Goal: Task Accomplishment & Management: Manage account settings

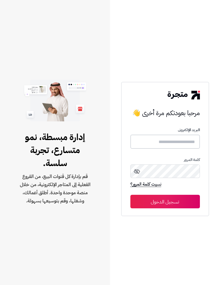
click at [179, 149] on input "text" at bounding box center [164, 142] width 69 height 14
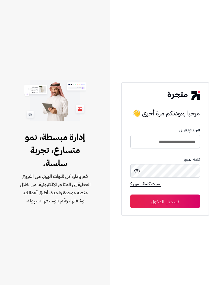
type input "**********"
click at [165, 208] on button "تسجيل الدخول" at bounding box center [164, 202] width 69 height 14
click at [178, 208] on button "تسجيل الدخول" at bounding box center [164, 202] width 69 height 14
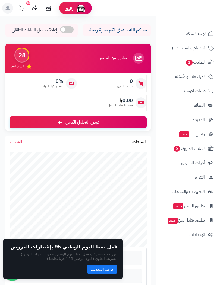
click at [200, 63] on span "الطلبات 1" at bounding box center [195, 63] width 20 height 8
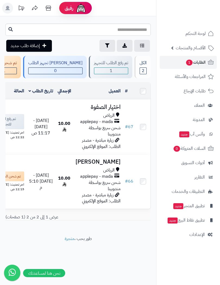
click at [21, 127] on span "تم رفع الطلب للتجهيز" at bounding box center [6, 121] width 29 height 11
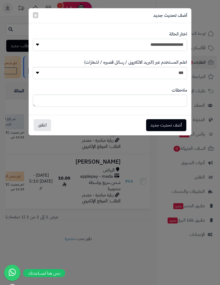
click at [178, 45] on select "**********" at bounding box center [110, 45] width 154 height 12
select select "*"
click at [169, 124] on button "أضف تحديث جديد" at bounding box center [166, 125] width 40 height 12
click at [31, 16] on div "أضف تحديث جديد ×" at bounding box center [110, 15] width 162 height 15
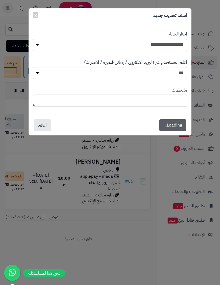
click at [34, 17] on span "×" at bounding box center [35, 15] width 3 height 8
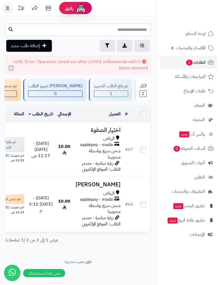
click at [11, 68] on button "×" at bounding box center [10, 68] width 5 height 6
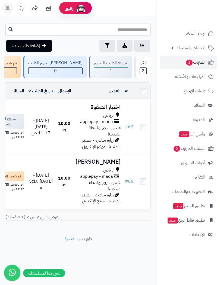
click at [187, 45] on span "الأقسام والمنتجات" at bounding box center [190, 48] width 30 height 8
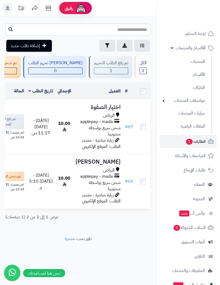
click at [196, 75] on link "الأقسام" at bounding box center [183, 75] width 48 height 12
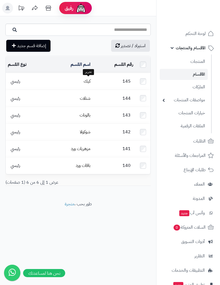
click at [90, 78] on link "كيك" at bounding box center [87, 81] width 7 height 7
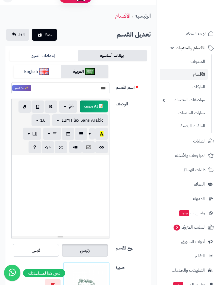
scroll to position [13, 0]
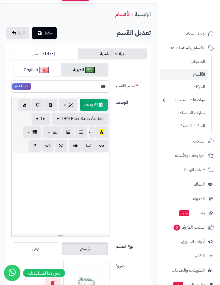
click at [78, 53] on link "إعدادات السيو" at bounding box center [43, 54] width 69 height 11
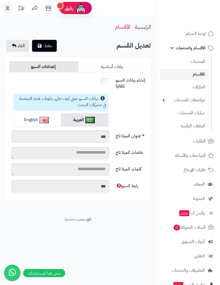
click at [118, 71] on link "بيانات أساسية" at bounding box center [112, 66] width 69 height 11
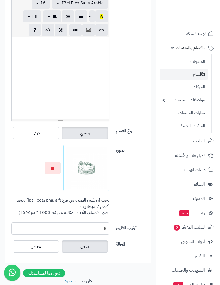
scroll to position [128, 0]
click at [41, 247] on span "معطل" at bounding box center [36, 247] width 10 height 7
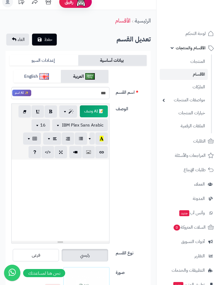
scroll to position [0, 0]
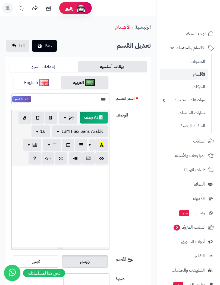
click at [49, 45] on span "حفظ" at bounding box center [48, 46] width 8 height 7
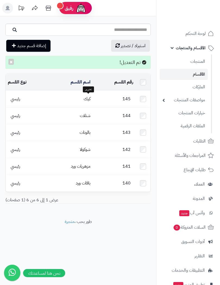
click at [88, 97] on link "كيك" at bounding box center [87, 99] width 7 height 7
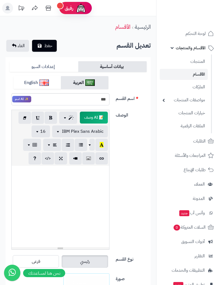
click at [48, 41] on button "حفظ" at bounding box center [44, 46] width 25 height 12
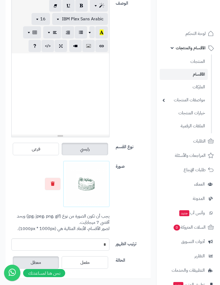
scroll to position [113, 0]
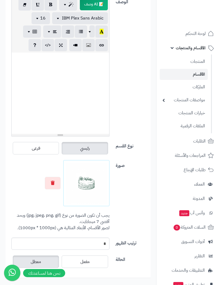
click at [92, 259] on label "مفعل" at bounding box center [85, 262] width 46 height 12
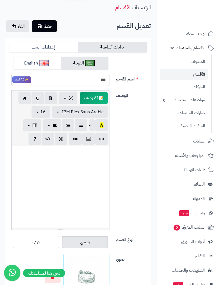
scroll to position [20, 0]
click at [49, 24] on span "حفظ" at bounding box center [48, 26] width 8 height 7
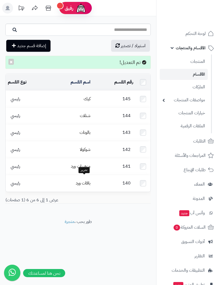
click at [85, 180] on link "باقات ورد" at bounding box center [83, 183] width 15 height 7
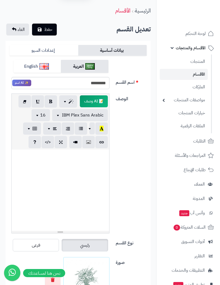
scroll to position [16, 0]
click at [85, 170] on div at bounding box center [60, 190] width 97 height 81
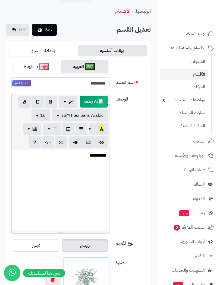
click at [139, 150] on div "**********" at bounding box center [77, 166] width 141 height 144
click at [46, 30] on span "حفظ" at bounding box center [48, 30] width 8 height 7
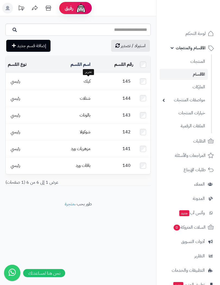
click at [86, 80] on link "كيك" at bounding box center [87, 81] width 7 height 7
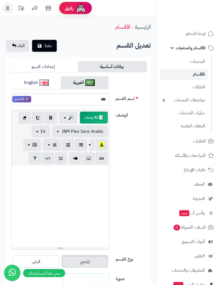
click at [88, 184] on div at bounding box center [60, 206] width 97 height 81
click at [136, 174] on div "الوصف 📝 AI وصف p blockquote pre h1 h2 h3 h4 h5 h6 IBM Plex Sans Arabic Arial Co…" at bounding box center [77, 182] width 141 height 144
click at [19, 46] on span "الغاء" at bounding box center [21, 46] width 7 height 7
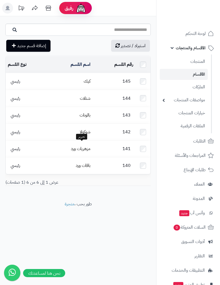
click at [84, 146] on link "مزهريات ورد" at bounding box center [81, 149] width 20 height 7
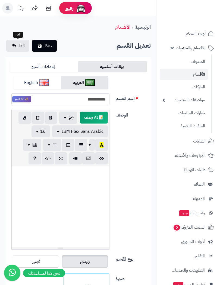
click at [15, 49] on link "الغاء" at bounding box center [17, 46] width 23 height 12
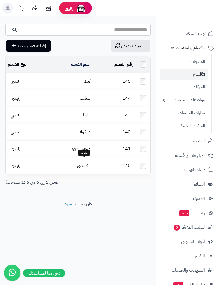
click at [84, 164] on link "باقات ورد" at bounding box center [83, 165] width 15 height 7
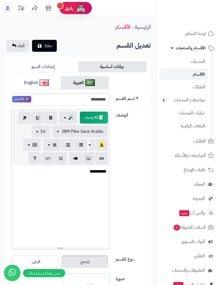
click at [139, 30] on link "الرئيسية" at bounding box center [142, 27] width 16 height 8
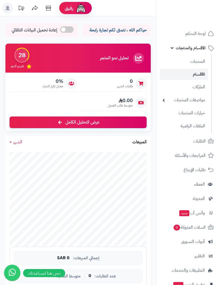
click at [190, 72] on link "الأقسام" at bounding box center [183, 74] width 48 height 11
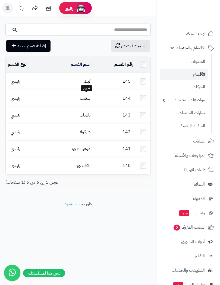
click at [85, 100] on link "شتلات" at bounding box center [85, 98] width 11 height 7
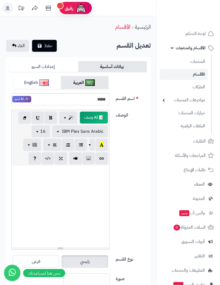
click at [93, 182] on div at bounding box center [60, 206] width 97 height 81
click at [143, 168] on div "**********" at bounding box center [77, 182] width 141 height 144
click at [42, 46] on button "حفظ" at bounding box center [44, 46] width 25 height 12
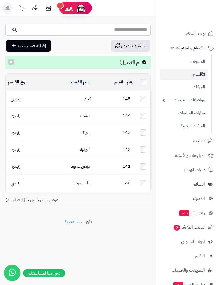
click at [2, 95] on div "رقم القسم المحدد: 0 حذف اسم القسم نوع القسم 145 كيك رئيسي 144 شتلات رئيسي 143 ب…" at bounding box center [77, 140] width 153 height 134
